Goal: Task Accomplishment & Management: Use online tool/utility

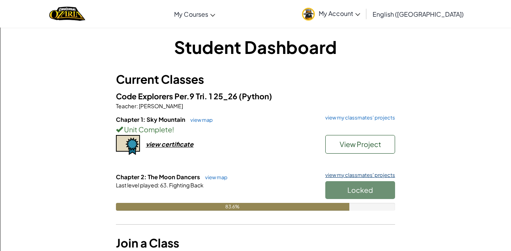
scroll to position [6, 0]
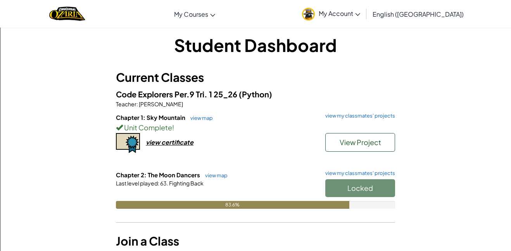
click at [352, 181] on div "Locked" at bounding box center [357, 190] width 78 height 22
click at [360, 15] on span "My Account" at bounding box center [339, 13] width 41 height 8
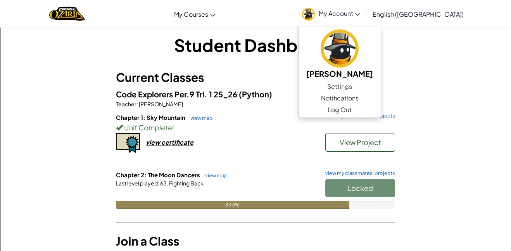
click at [288, 68] on div "Student Dashboard Current Classes Code Explorers Per.9 Tri. 1 25_26 (Python) Te…" at bounding box center [255, 150] width 279 height 234
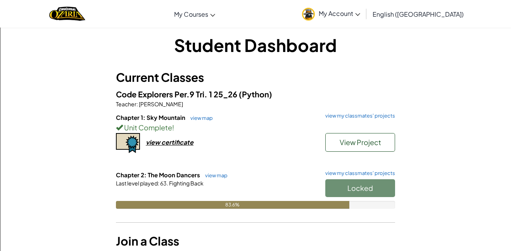
click at [370, 192] on div "Locked" at bounding box center [357, 190] width 78 height 22
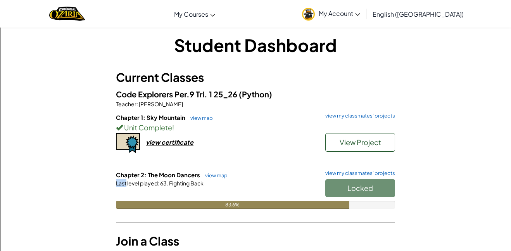
click at [370, 192] on div "Locked" at bounding box center [357, 190] width 78 height 22
click at [135, 185] on span "Last level played" at bounding box center [137, 183] width 42 height 7
click at [221, 176] on link "view map" at bounding box center [214, 175] width 26 height 6
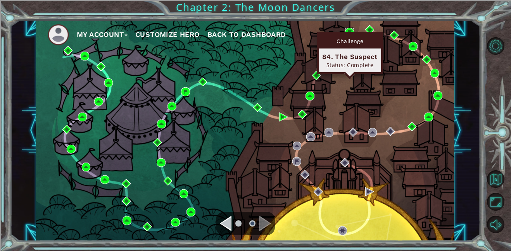
click at [351, 31] on img at bounding box center [349, 32] width 9 height 9
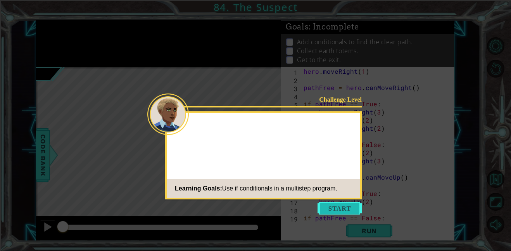
click at [340, 207] on button "Start" at bounding box center [340, 208] width 44 height 12
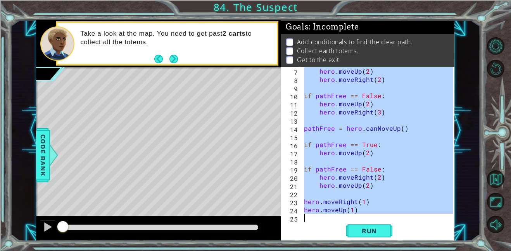
scroll to position [49, 0]
drag, startPoint x: 304, startPoint y: 70, endPoint x: 400, endPoint y: 231, distance: 188.0
click at [400, 231] on div "7 8 9 10 11 12 13 14 15 16 17 18 19 20 21 22 23 24 25 hero . moveUp ( 2 ) hero …" at bounding box center [368, 154] width 174 height 174
type textarea "hero.moveUp(1)"
